Goal: Task Accomplishment & Management: Manage account settings

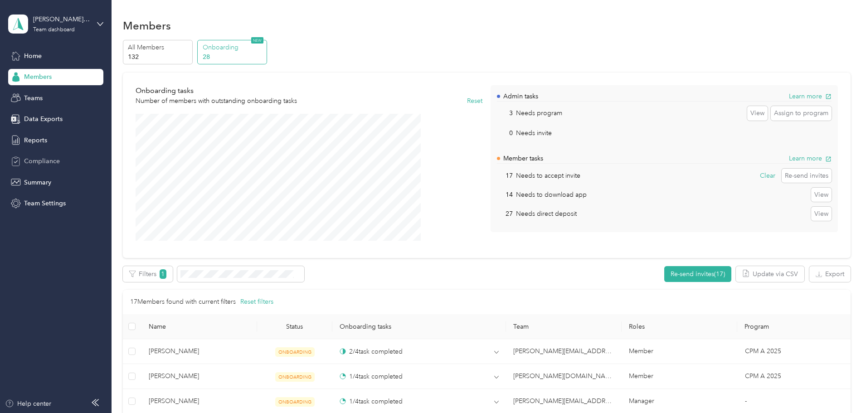
click at [55, 161] on span "Compliance" at bounding box center [42, 161] width 36 height 10
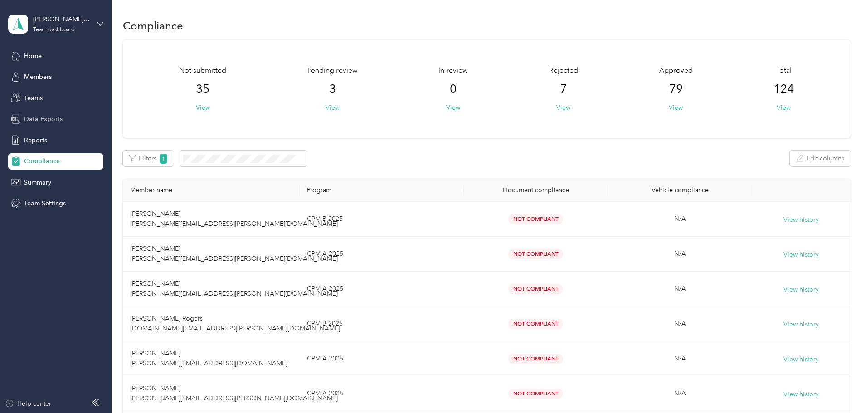
click at [41, 121] on span "Data Exports" at bounding box center [43, 119] width 39 height 10
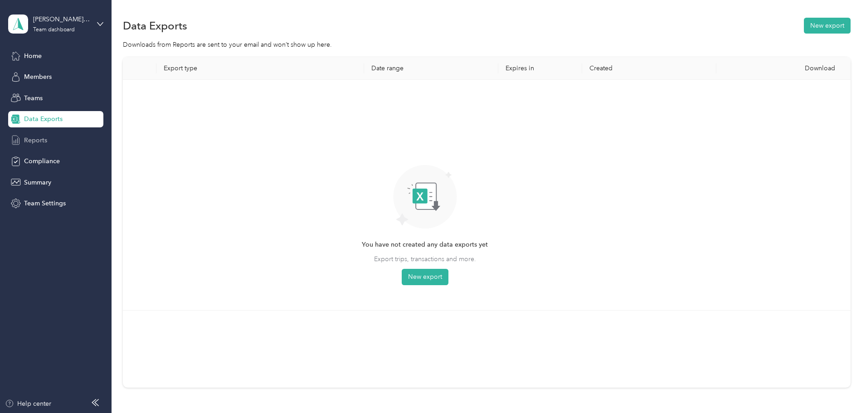
click at [44, 137] on span "Reports" at bounding box center [35, 141] width 23 height 10
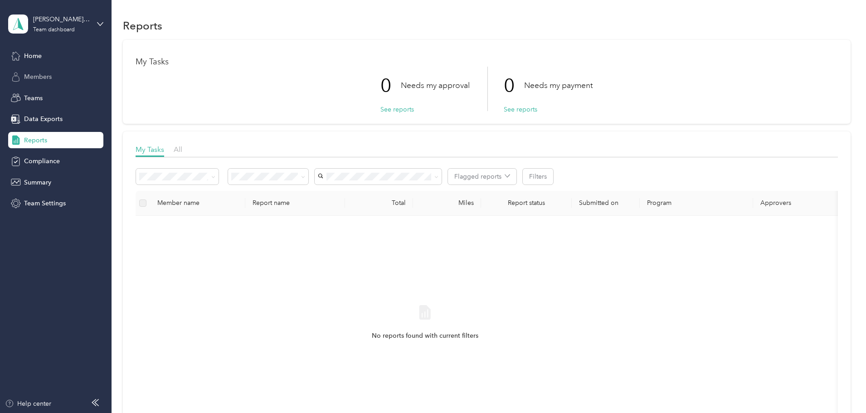
click at [41, 83] on div "Members" at bounding box center [55, 77] width 95 height 16
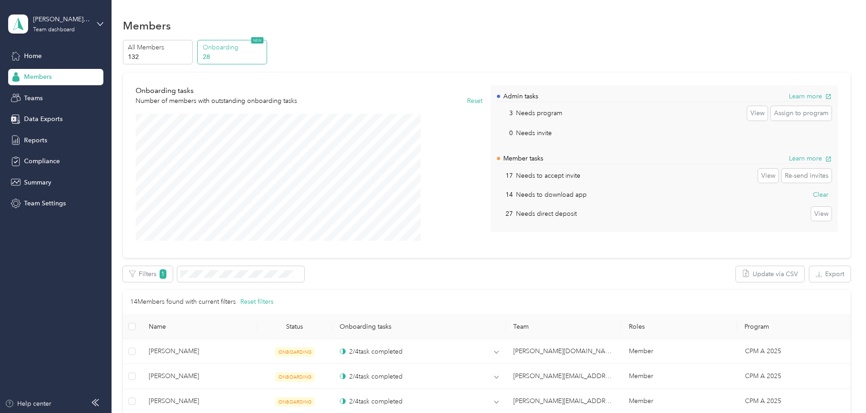
click at [489, 260] on div "All Members 132 Onboarding 28 NEW Onboarding tasks Number of members with outst…" at bounding box center [487, 382] width 728 height 685
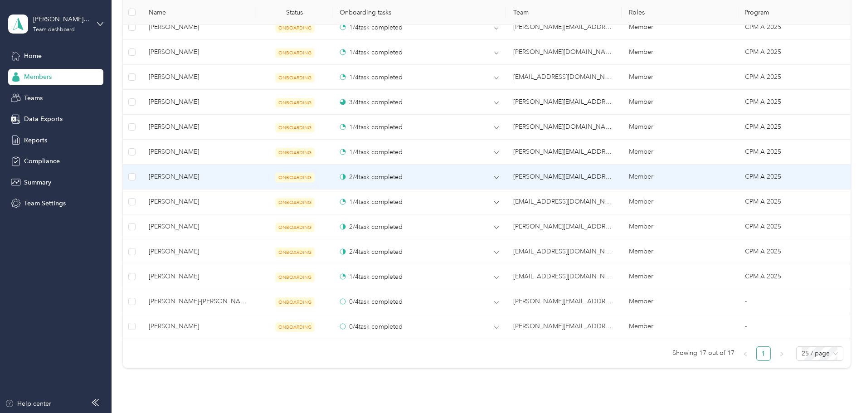
scroll to position [481, 0]
